Goal: Find specific page/section: Find specific page/section

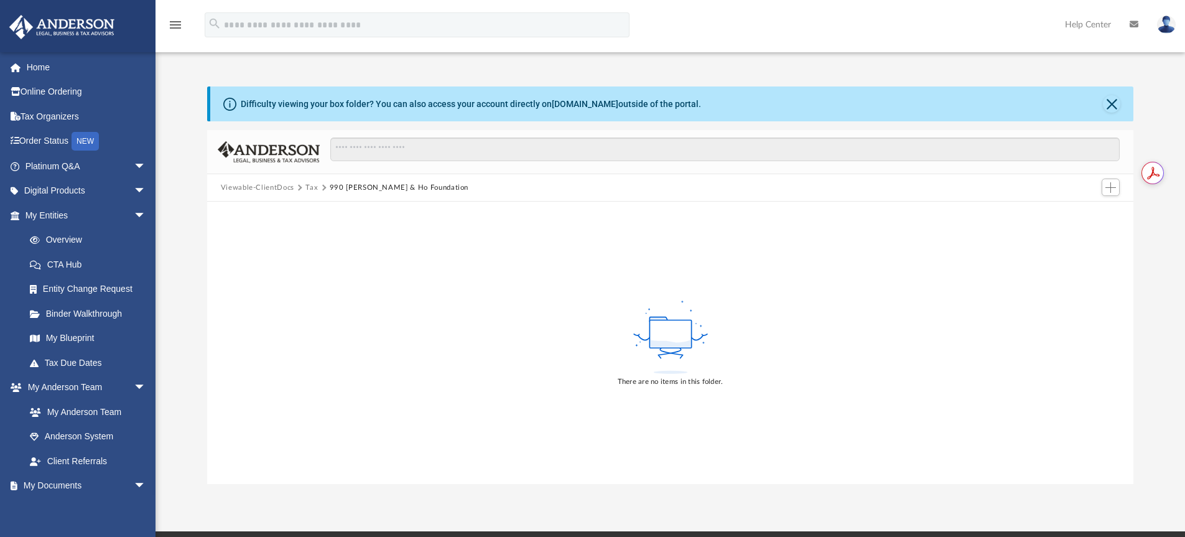
scroll to position [131, 0]
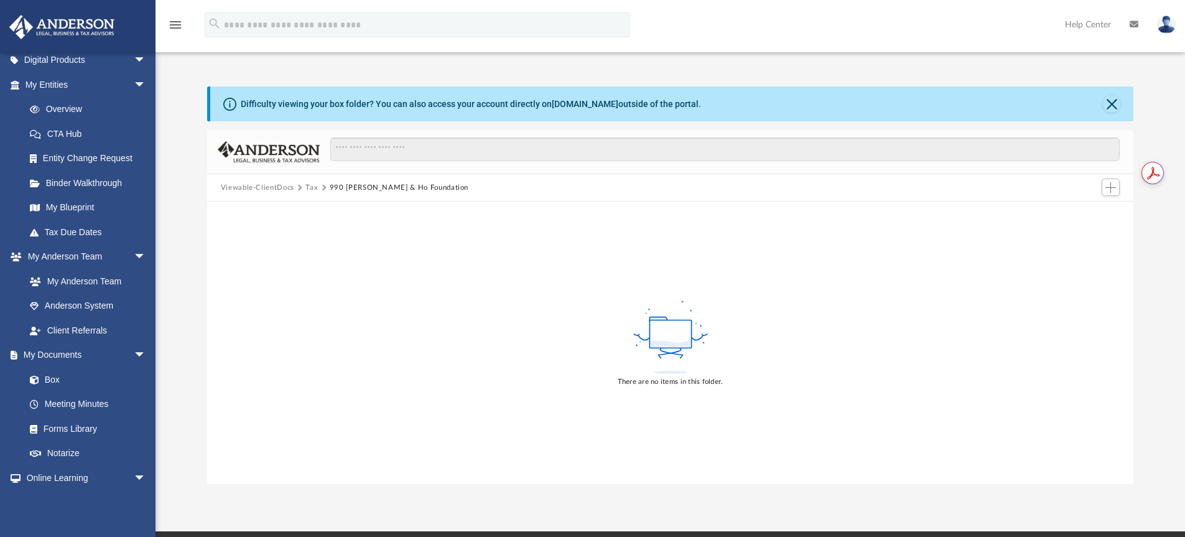
click at [342, 226] on div "There are no items in this folder." at bounding box center [670, 343] width 927 height 282
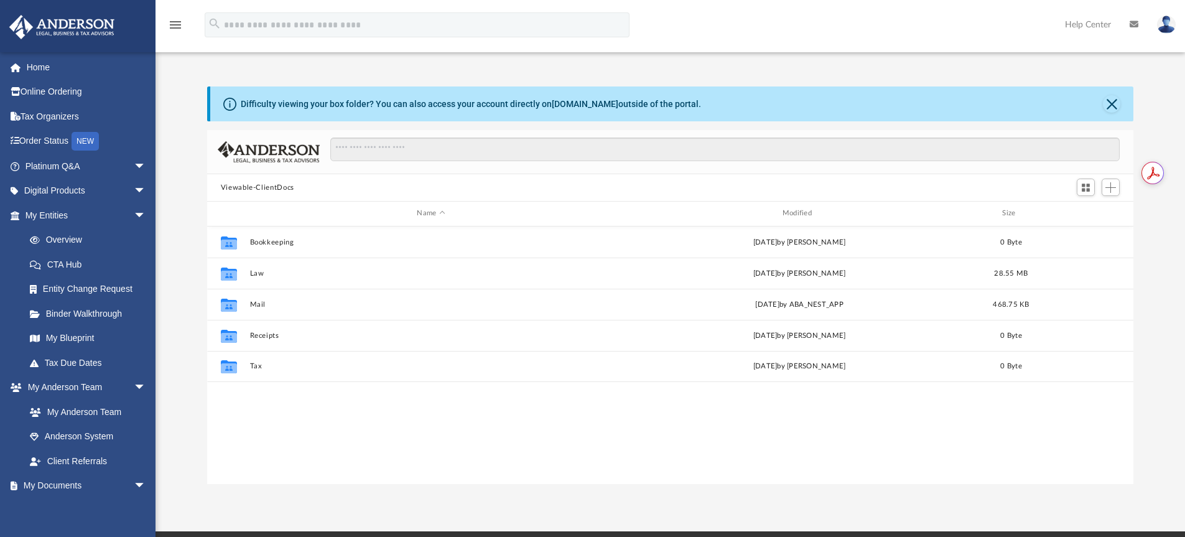
scroll to position [274, 917]
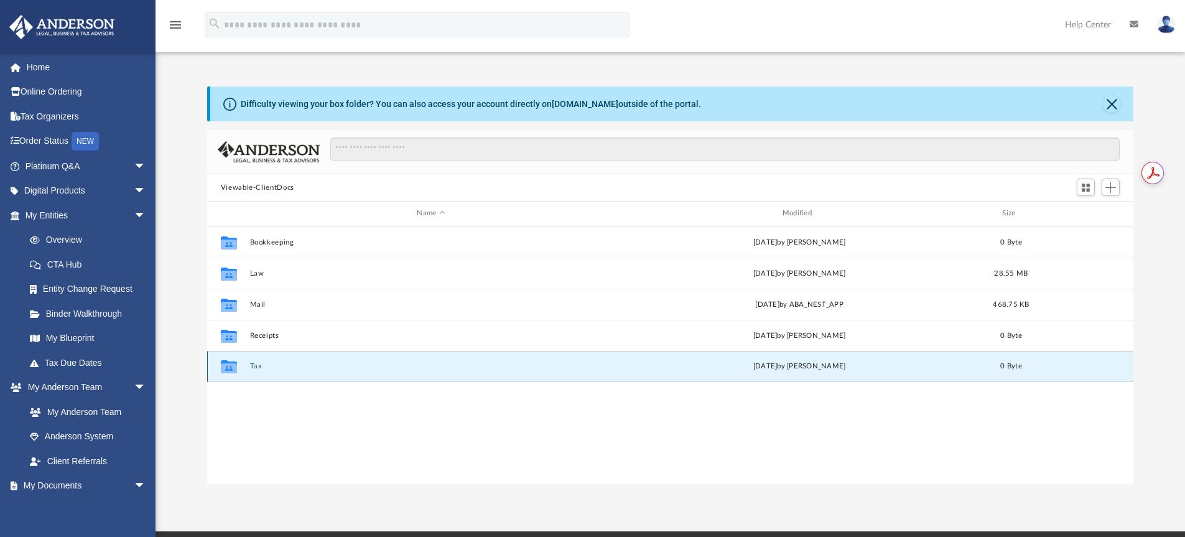
drag, startPoint x: 257, startPoint y: 364, endPoint x: 286, endPoint y: 375, distance: 31.1
click at [257, 364] on button "Tax" at bounding box center [431, 366] width 363 height 8
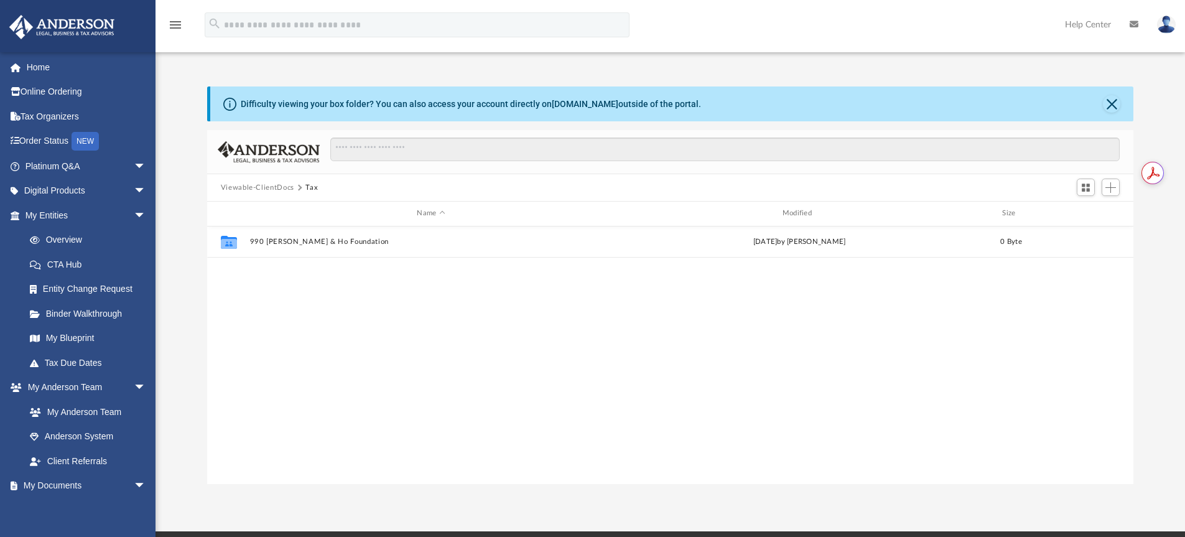
drag, startPoint x: 401, startPoint y: 390, endPoint x: 394, endPoint y: 384, distance: 8.4
click at [401, 390] on div "Collaborated Folder 990 Nguyen & Ho Foundation Fri Aug 29 2025 by Linda Ramos 0…" at bounding box center [670, 355] width 927 height 258
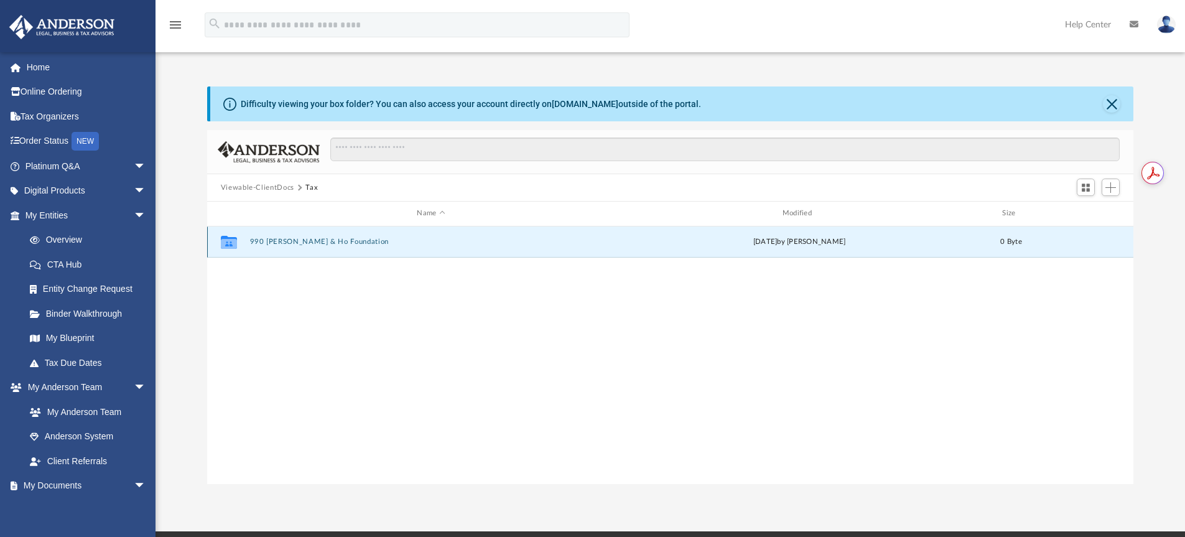
click at [310, 240] on button "990 [PERSON_NAME] & Ho Foundation" at bounding box center [431, 242] width 363 height 8
